Goal: Task Accomplishment & Management: Manage account settings

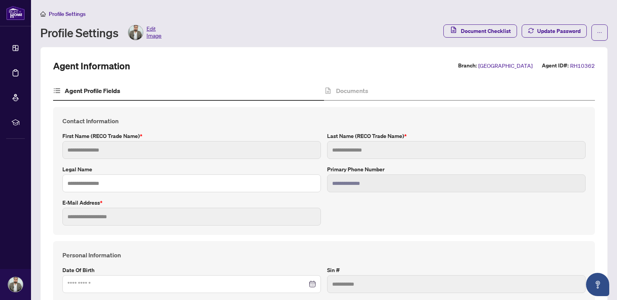
type input "*****"
type input "****"
type input "**********"
type input "*********"
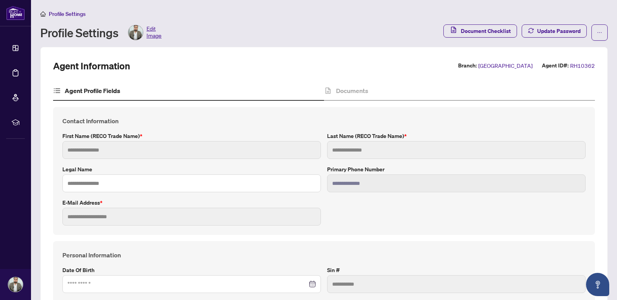
type input "*******"
type input "**********"
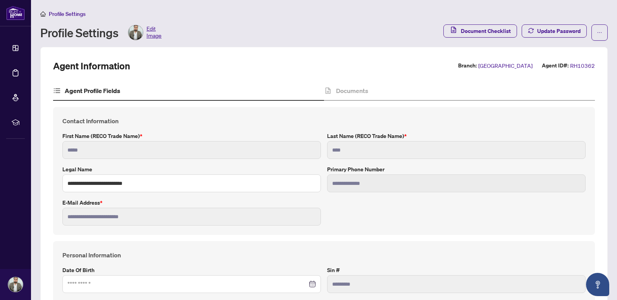
type input "*******"
type input "**********"
type input "****"
type input "**********"
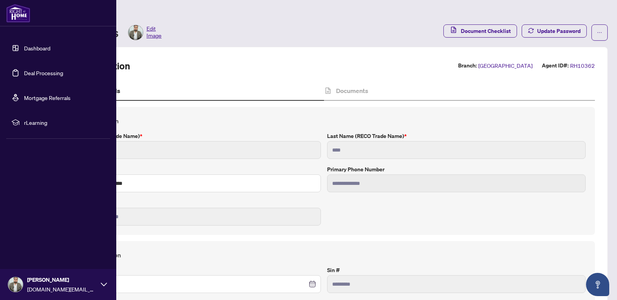
click at [24, 69] on link "Deal Processing" at bounding box center [43, 72] width 39 height 7
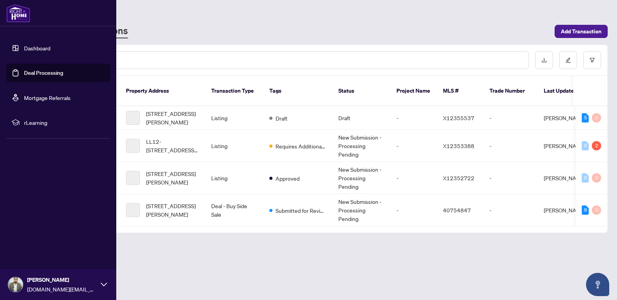
click at [28, 48] on link "Dashboard" at bounding box center [37, 48] width 26 height 7
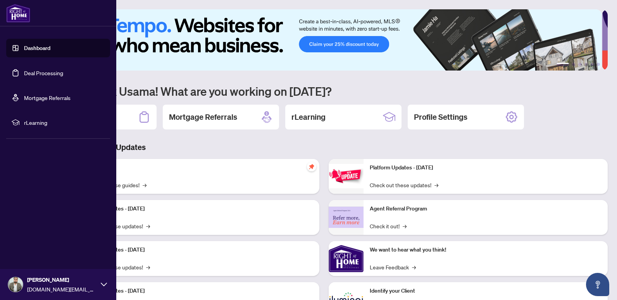
click at [24, 74] on link "Deal Processing" at bounding box center [43, 72] width 39 height 7
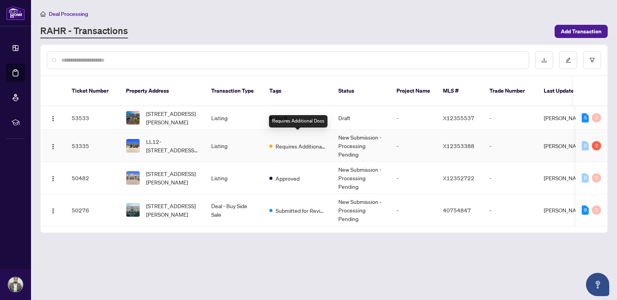
click at [290, 142] on span "Requires Additional Docs" at bounding box center [301, 146] width 50 height 9
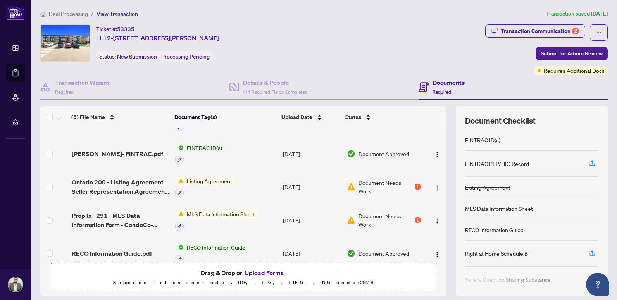
scroll to position [35, 0]
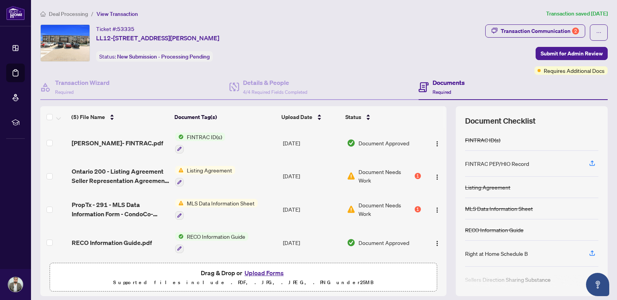
click at [415, 206] on div "1" at bounding box center [418, 209] width 6 height 6
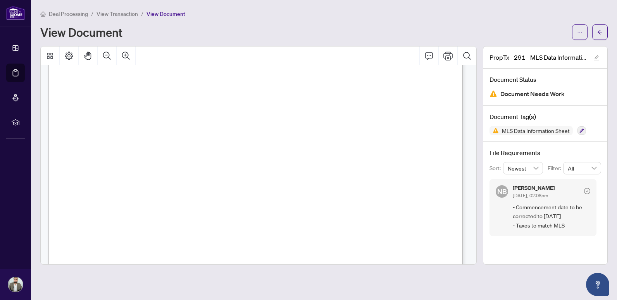
scroll to position [310, 0]
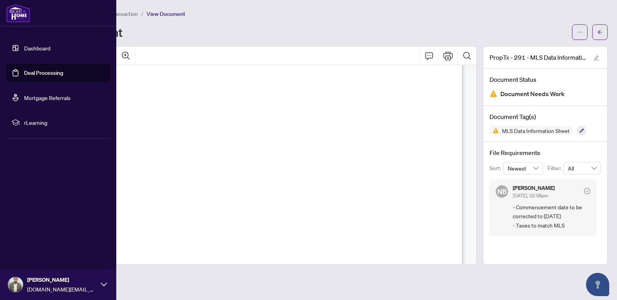
click at [34, 74] on link "Deal Processing" at bounding box center [43, 72] width 39 height 7
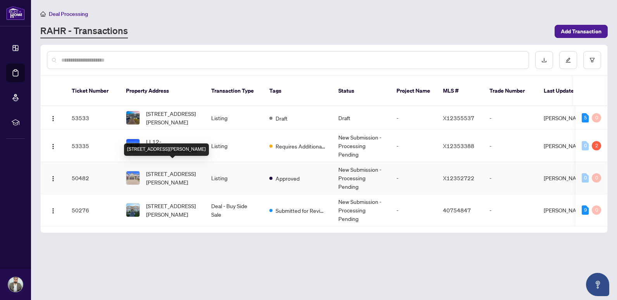
click at [174, 169] on span "[STREET_ADDRESS][PERSON_NAME]" at bounding box center [172, 177] width 53 height 17
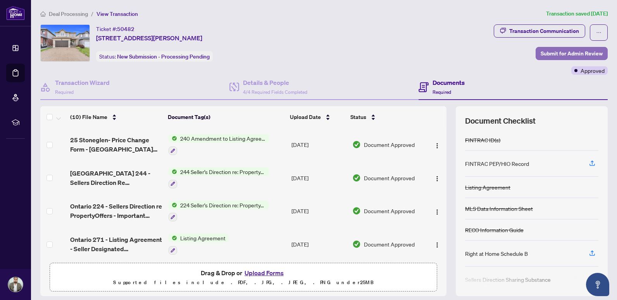
click at [559, 57] on span "Submit for Admin Review" at bounding box center [572, 53] width 62 height 12
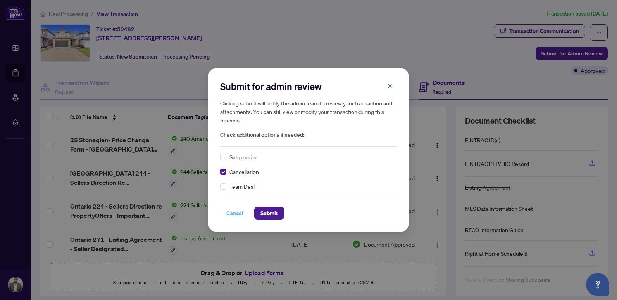
click at [233, 214] on span "Cancel" at bounding box center [234, 213] width 17 height 12
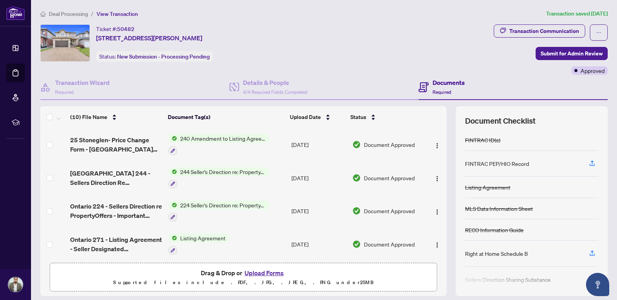
click at [266, 275] on button "Upload Forms" at bounding box center [264, 273] width 44 height 10
drag, startPoint x: 262, startPoint y: 267, endPoint x: 265, endPoint y: 273, distance: 7.1
click at [262, 267] on span "Drag & Drop or Upload Forms Supported files include .PDF, .JPG, .JPEG, .PNG und…" at bounding box center [243, 277] width 387 height 29
click at [266, 274] on button "Upload Forms" at bounding box center [264, 273] width 44 height 10
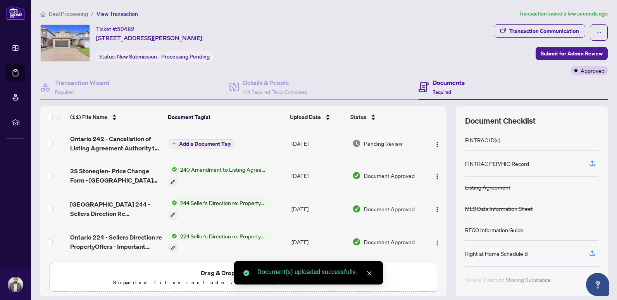
click at [185, 144] on span "Add a Document Tag" at bounding box center [205, 143] width 52 height 5
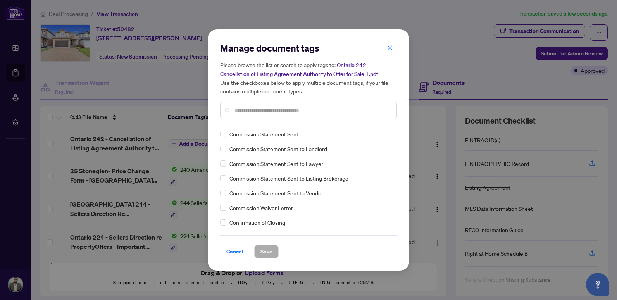
scroll to position [543, 0]
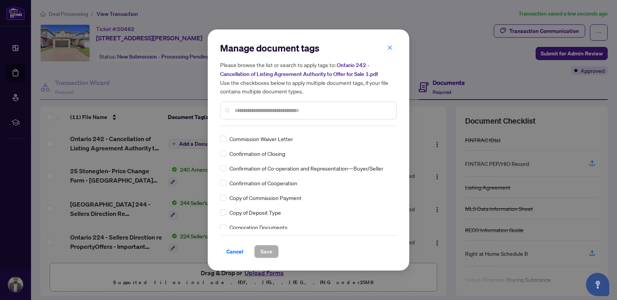
click at [262, 109] on input "text" at bounding box center [313, 110] width 156 height 9
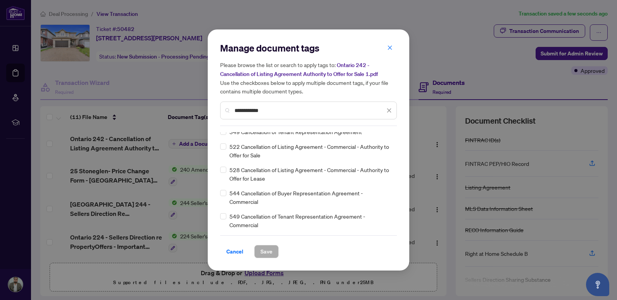
scroll to position [0, 0]
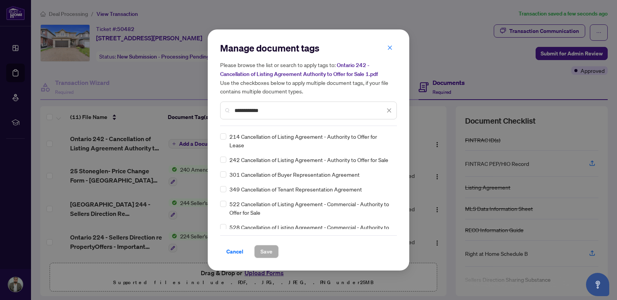
type input "**********"
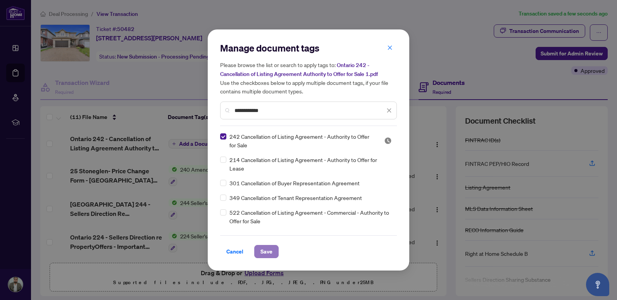
click at [274, 253] on button "Save" at bounding box center [266, 251] width 24 height 13
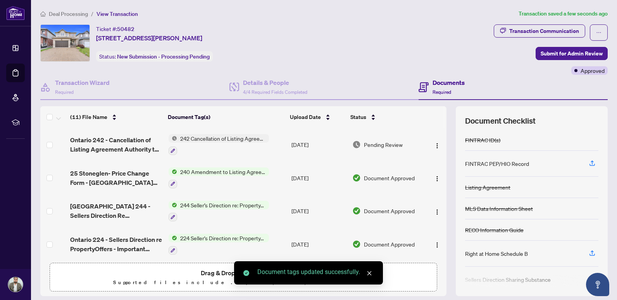
click at [334, 44] on div "Ticket #: 50482 [STREET_ADDRESS][PERSON_NAME] Status: New Submission - Processi…" at bounding box center [265, 42] width 450 height 37
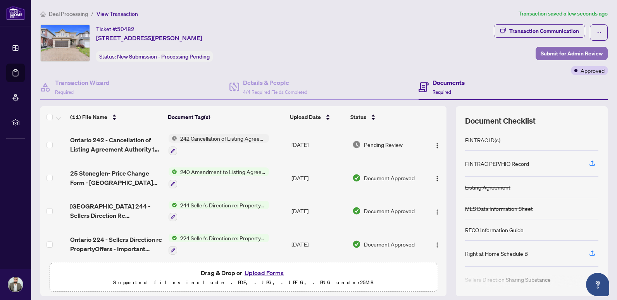
click at [560, 50] on span "Submit for Admin Review" at bounding box center [572, 53] width 62 height 12
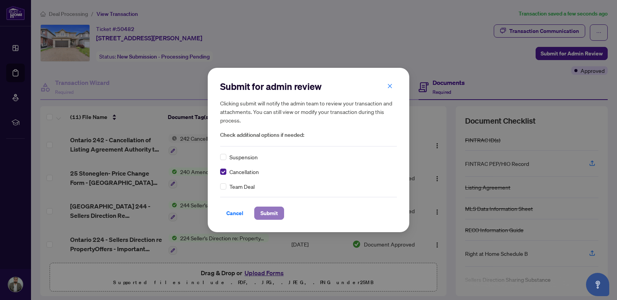
click at [273, 215] on span "Submit" at bounding box center [268, 213] width 17 height 12
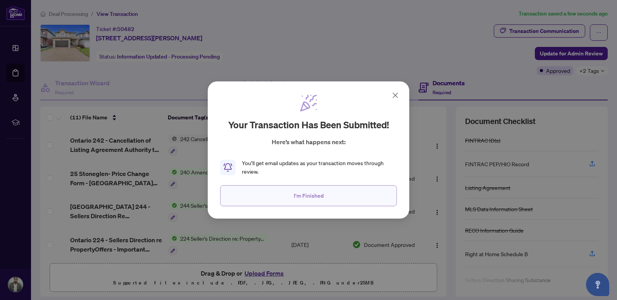
click at [284, 199] on button "I'm Finished" at bounding box center [308, 195] width 177 height 21
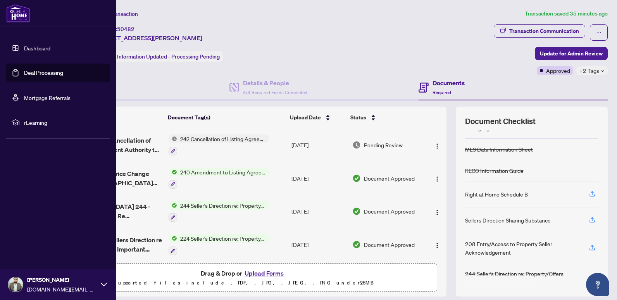
click at [35, 45] on link "Dashboard" at bounding box center [37, 48] width 26 height 7
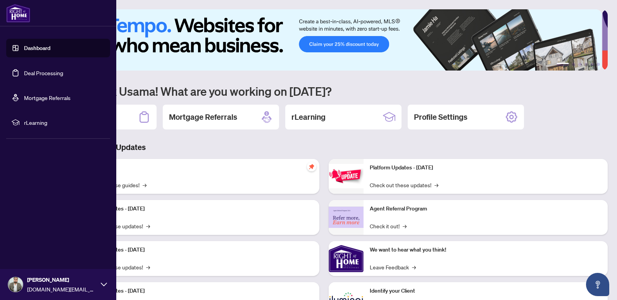
click at [26, 122] on span "rLearning" at bounding box center [64, 122] width 81 height 9
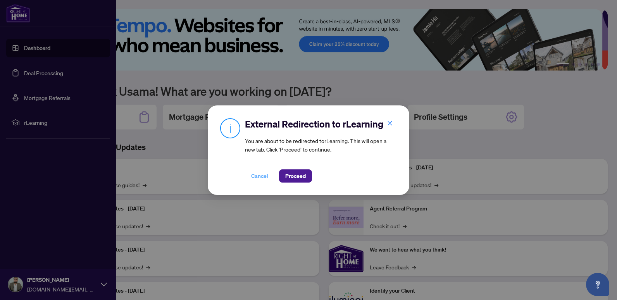
click at [268, 171] on button "Cancel" at bounding box center [259, 175] width 29 height 13
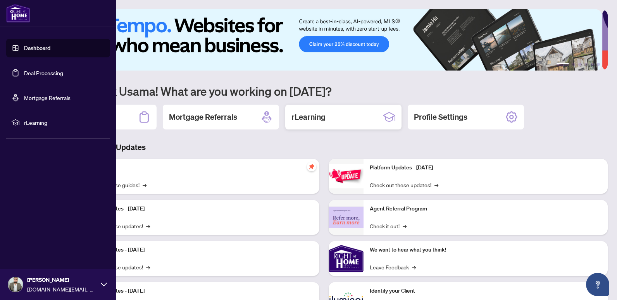
click at [318, 119] on h2 "rLearning" at bounding box center [308, 117] width 34 height 11
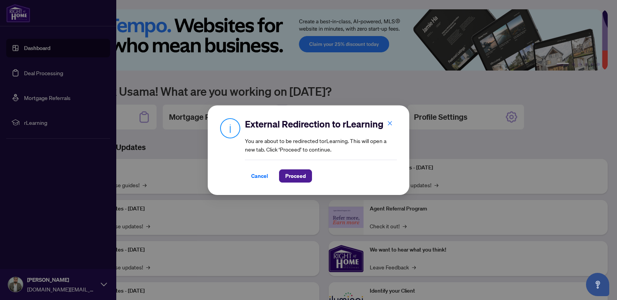
click at [473, 118] on div "External Redirection to rLearning You are about to be redirected to rLearning .…" at bounding box center [308, 150] width 617 height 300
drag, startPoint x: 490, startPoint y: 147, endPoint x: 513, endPoint y: 135, distance: 25.1
click at [493, 147] on div "External Redirection to rLearning You are about to be redirected to rLearning .…" at bounding box center [308, 150] width 617 height 300
click at [529, 132] on div "External Redirection to rLearning You are about to be redirected to rLearning .…" at bounding box center [308, 150] width 617 height 300
click at [254, 175] on span "Cancel" at bounding box center [259, 176] width 17 height 12
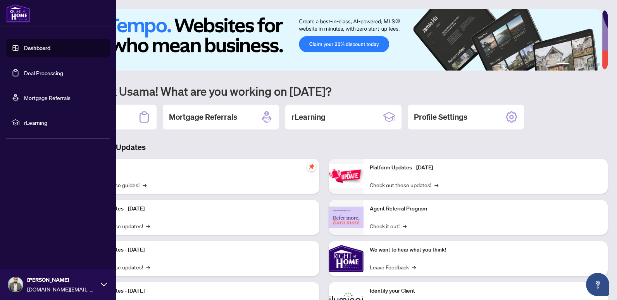
click at [432, 144] on h3 "Brokerage & Industry Updates" at bounding box center [323, 147] width 567 height 11
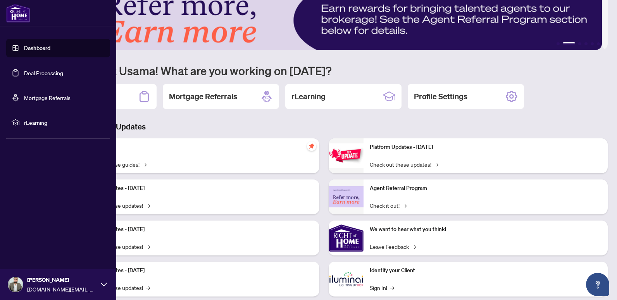
scroll to position [37, 0]
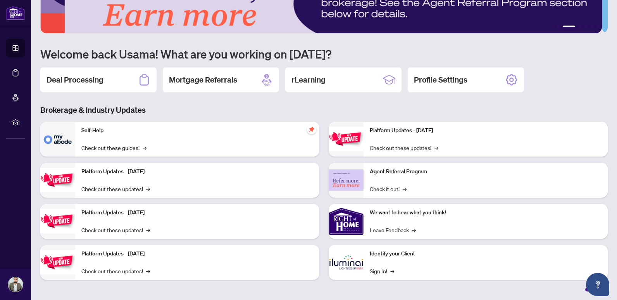
click at [163, 118] on div "Brokerage & Industry Updates Self-Help Check out these guides! → Platform Updat…" at bounding box center [324, 198] width 577 height 187
click at [123, 144] on link "Check out these guides! →" at bounding box center [113, 147] width 65 height 9
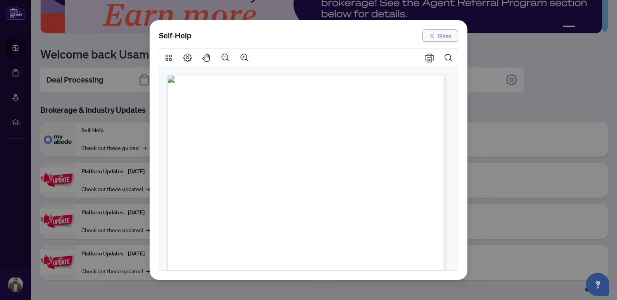
click at [435, 34] on icon "close" at bounding box center [431, 35] width 5 height 5
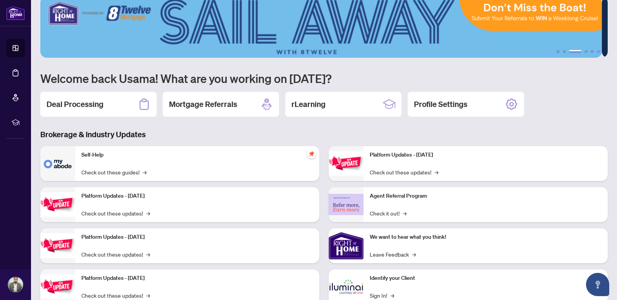
scroll to position [0, 0]
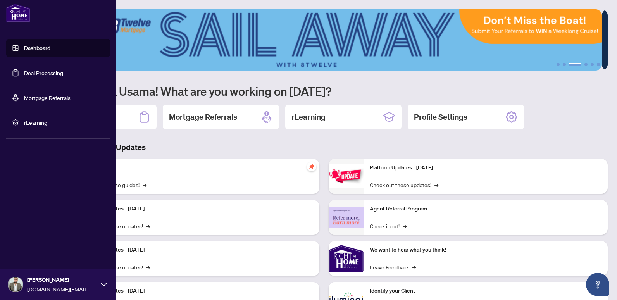
click at [21, 22] on img at bounding box center [18, 13] width 24 height 19
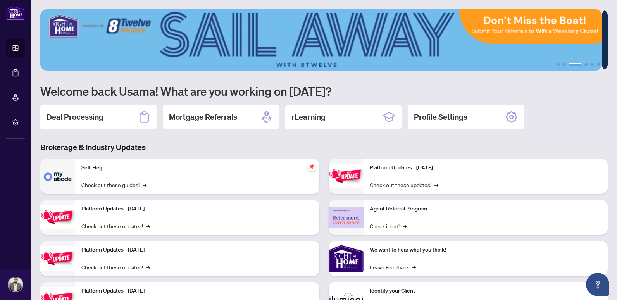
click at [68, 32] on img at bounding box center [321, 39] width 562 height 61
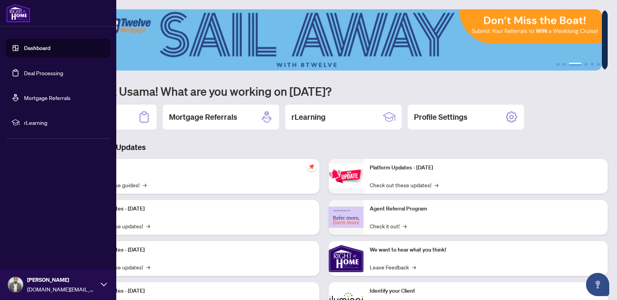
click at [24, 47] on link "Dashboard" at bounding box center [37, 48] width 26 height 7
click at [37, 72] on link "Deal Processing" at bounding box center [43, 72] width 39 height 7
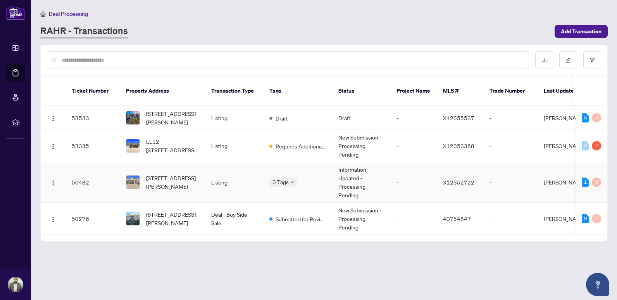
click at [293, 178] on div "3 Tags" at bounding box center [283, 182] width 28 height 9
click at [286, 174] on span "Approved" at bounding box center [295, 177] width 24 height 9
click at [506, 257] on main "Deal Processing [PERSON_NAME] - Transactions Add Transaction Ticket Number Prop…" at bounding box center [324, 150] width 586 height 300
